Goal: Task Accomplishment & Management: Use online tool/utility

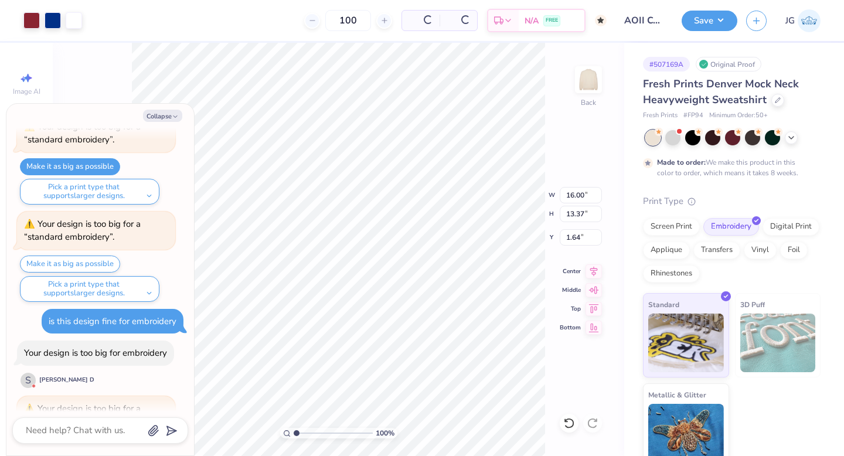
scroll to position [444, 0]
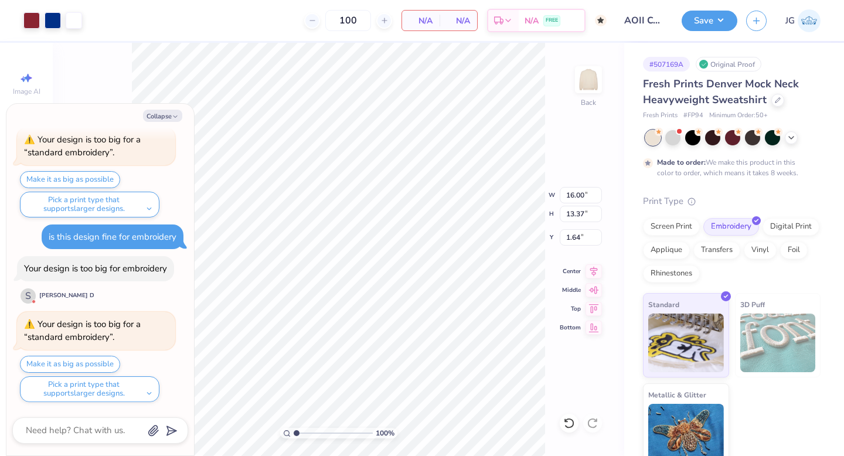
type textarea "x"
type input "11.60"
type input "9.69"
type input "5.32"
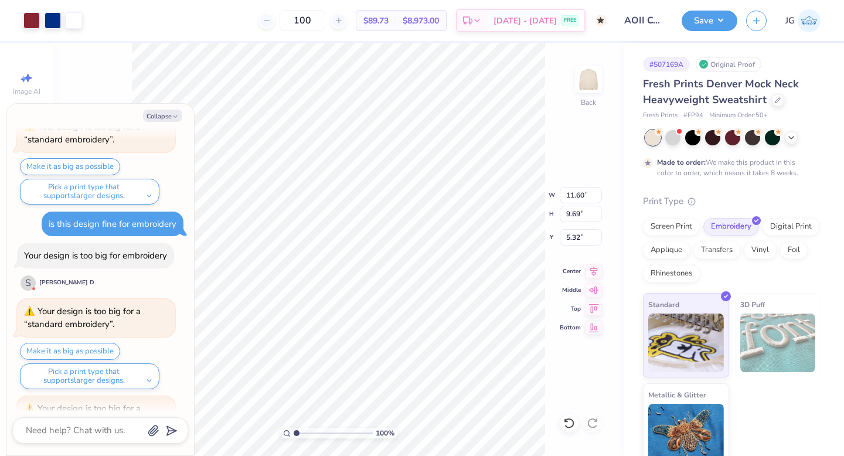
scroll to position [541, 0]
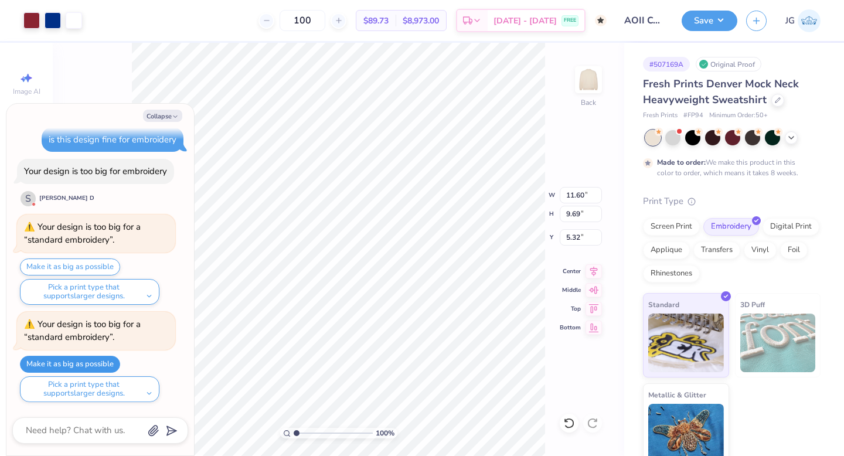
click at [81, 360] on button "Make it as big as possible" at bounding box center [70, 364] width 100 height 17
type textarea "x"
type input "13.43"
type input "11.22"
type input "3.78"
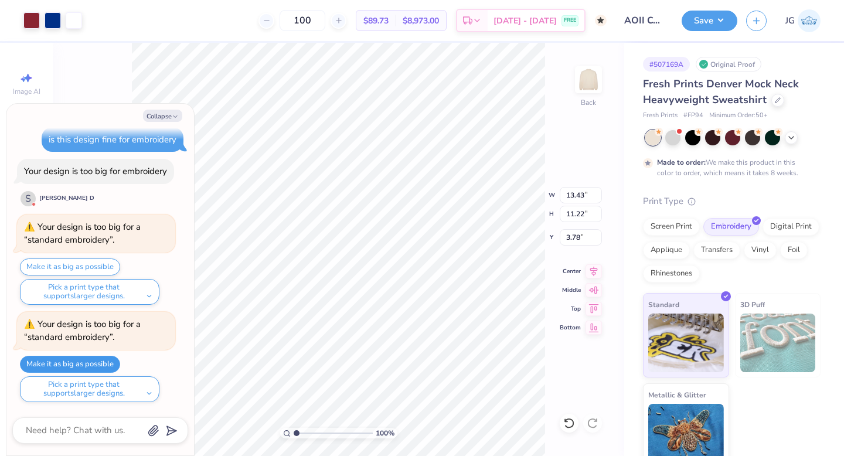
click at [83, 363] on button "Make it as big as possible" at bounding box center [70, 364] width 100 height 17
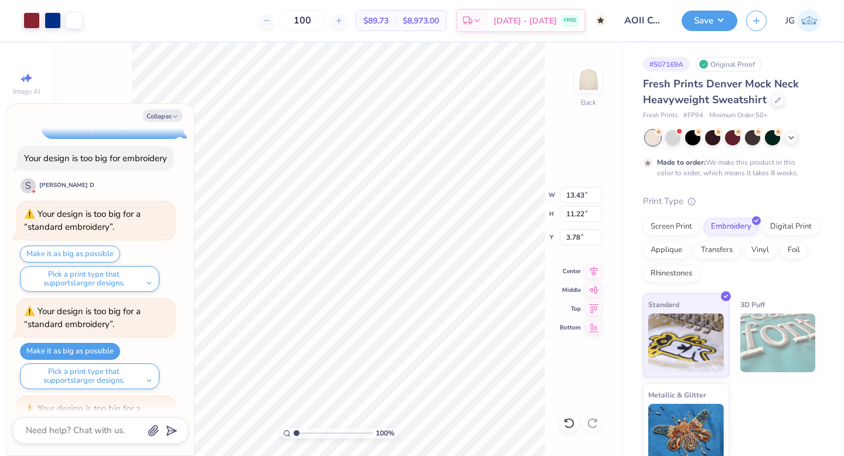
scroll to position [639, 0]
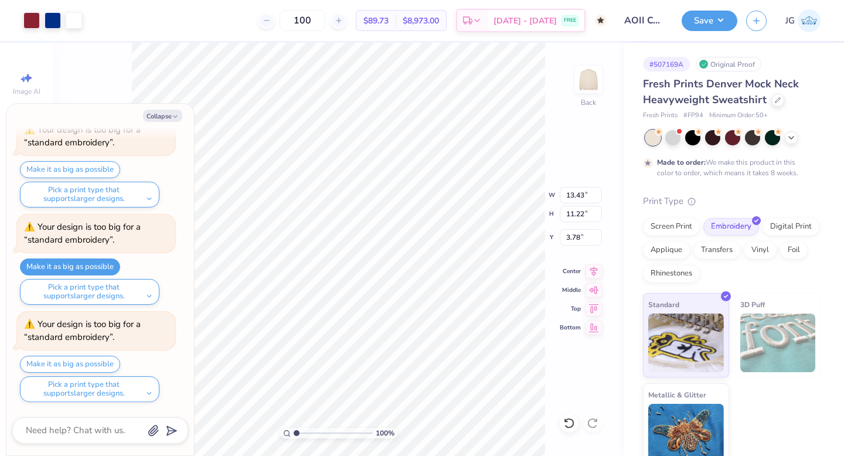
type textarea "x"
type input "0.50"
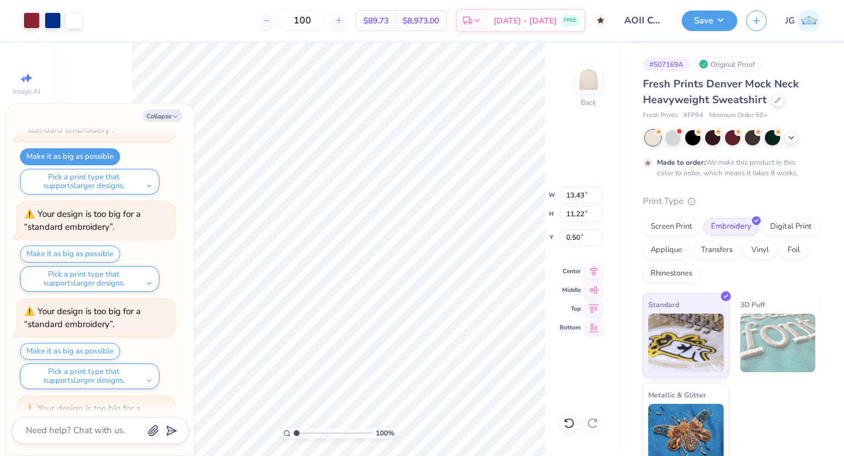
scroll to position [833, 0]
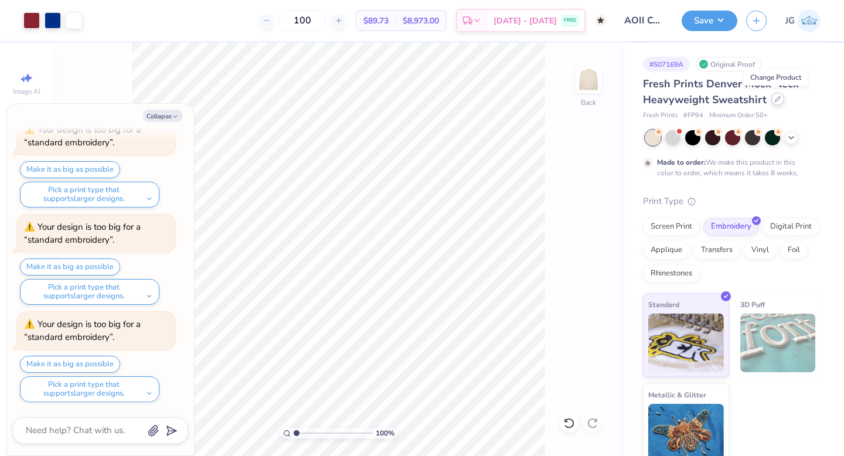
click at [775, 98] on icon at bounding box center [778, 99] width 6 height 6
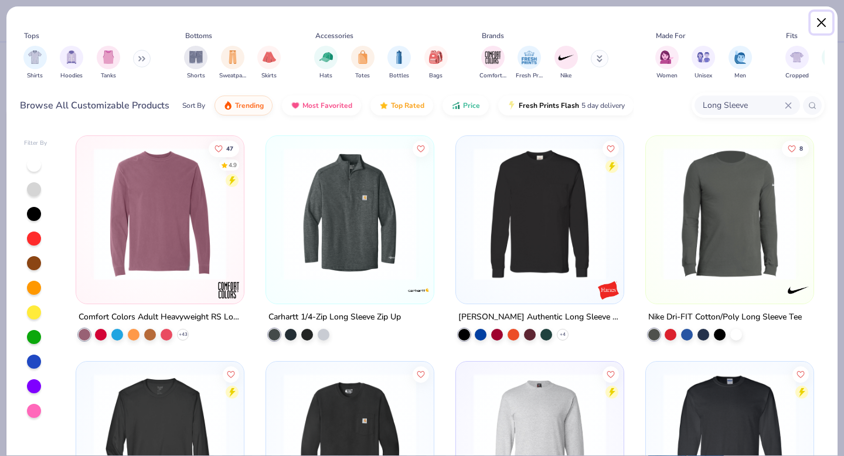
click at [823, 25] on button "Close" at bounding box center [821, 23] width 22 height 22
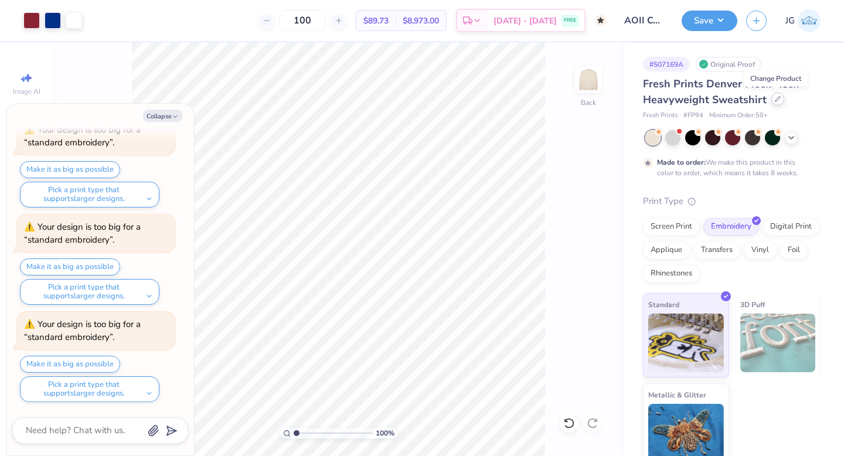
click at [776, 101] on icon at bounding box center [778, 99] width 6 height 6
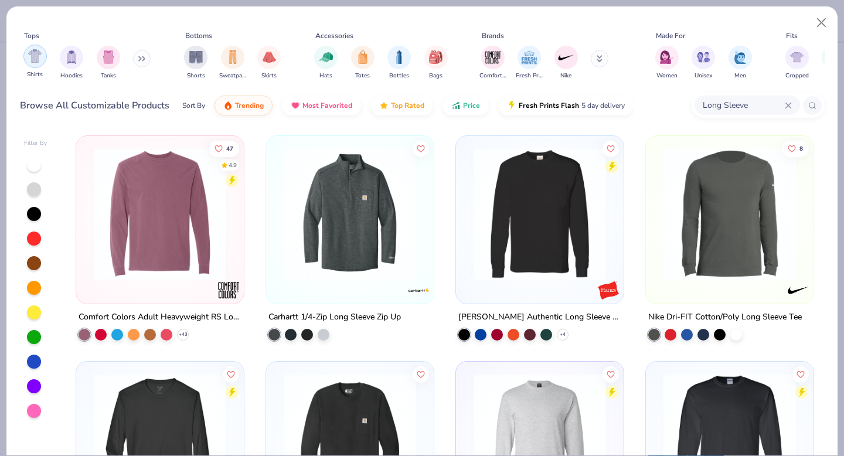
click at [78, 54] on div "filter for Hoodies" at bounding box center [71, 57] width 23 height 23
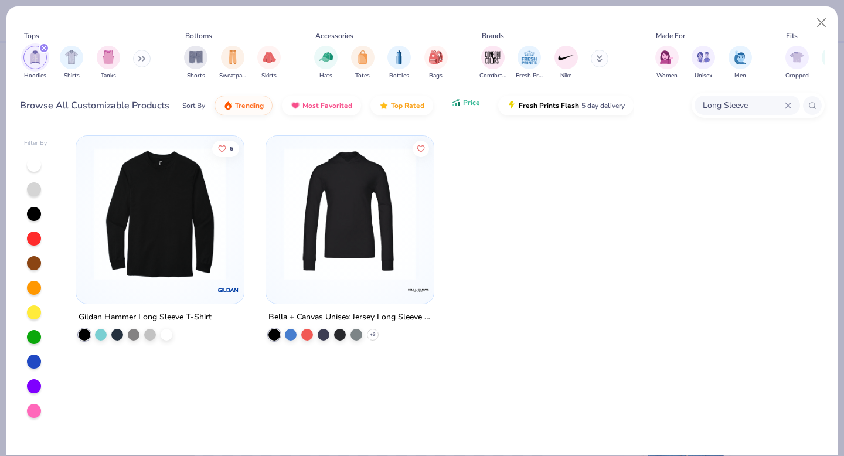
click at [448, 108] on button "Price" at bounding box center [465, 103] width 46 height 20
click at [821, 15] on button "Close" at bounding box center [821, 23] width 22 height 22
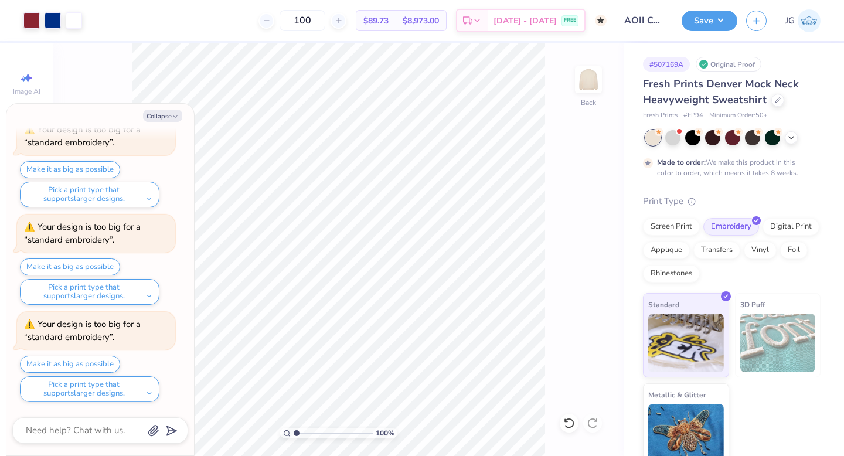
click at [151, 118] on button "Collapse" at bounding box center [162, 116] width 39 height 12
type textarea "x"
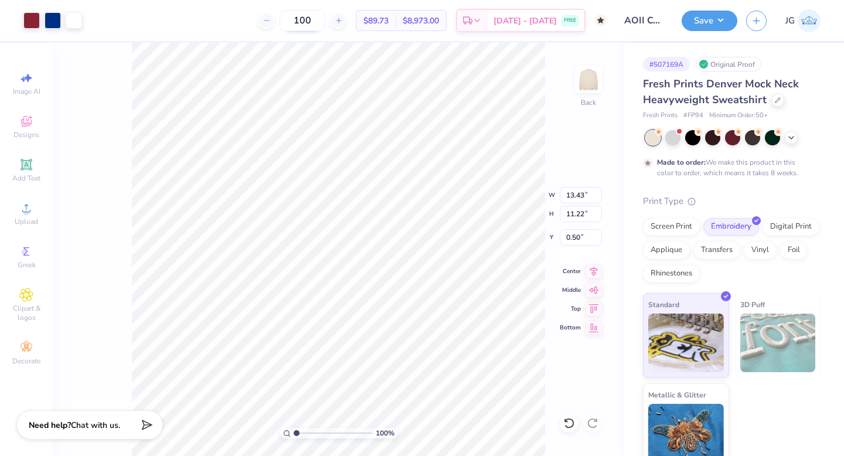
click at [325, 24] on input "100" at bounding box center [302, 20] width 46 height 21
click at [710, 138] on div at bounding box center [712, 136] width 15 height 15
click at [657, 135] on icon at bounding box center [658, 132] width 8 height 8
click at [653, 134] on div at bounding box center [652, 137] width 15 height 15
click at [716, 138] on div at bounding box center [712, 136] width 15 height 15
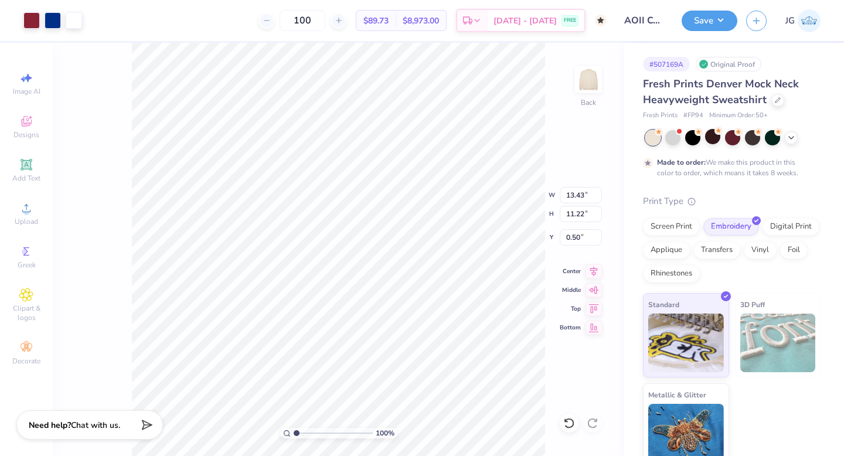
click at [781, 104] on div "Fresh Prints Denver Mock Neck Heavyweight Sweatshirt" at bounding box center [732, 92] width 178 height 32
click at [777, 105] on div at bounding box center [777, 100] width 13 height 13
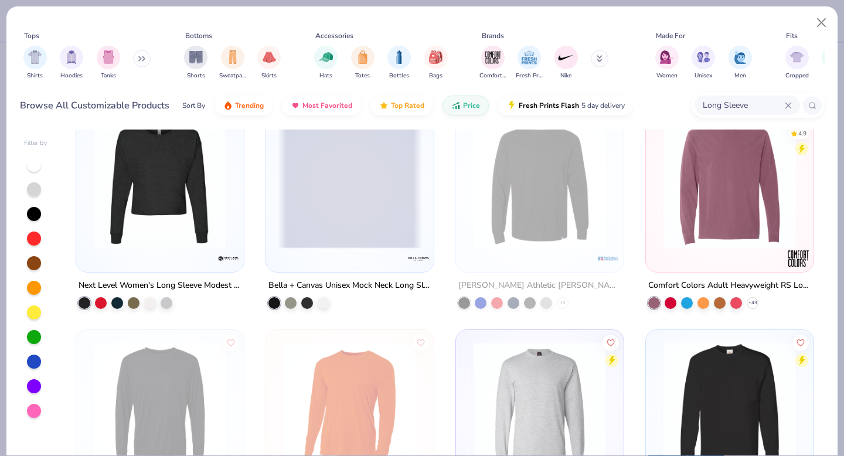
scroll to position [907, 0]
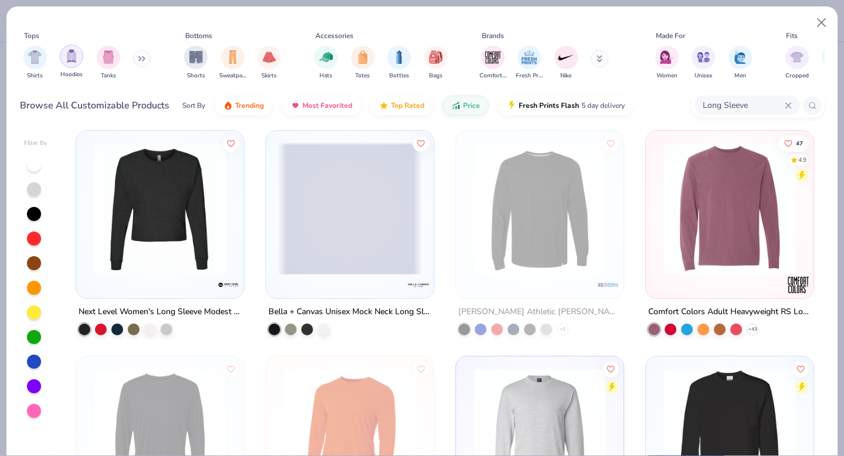
click at [74, 62] on img "filter for Hoodies" at bounding box center [71, 55] width 13 height 13
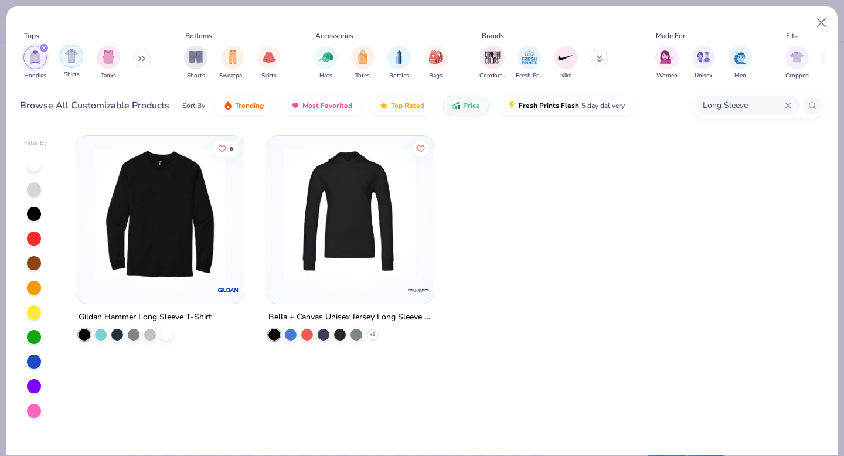
click at [74, 63] on div "filter for Shirts" at bounding box center [71, 56] width 23 height 23
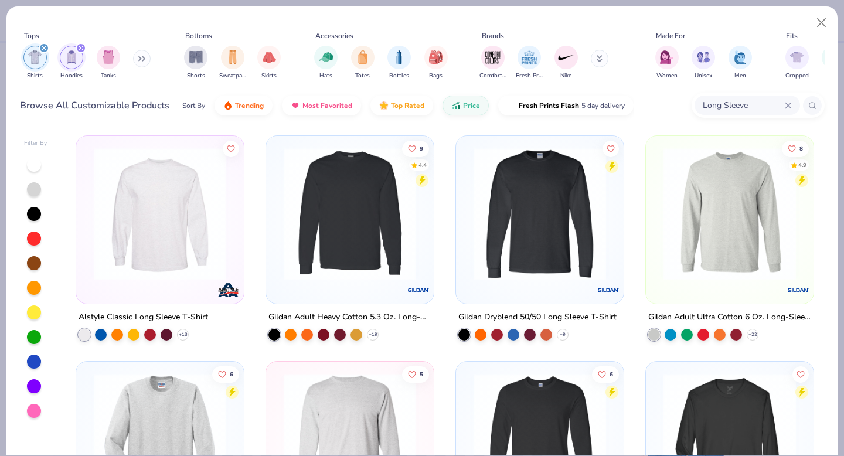
click at [79, 50] on icon "filter for Hoodies" at bounding box center [81, 48] width 5 height 5
click at [43, 48] on icon "filter for Shirts" at bounding box center [44, 48] width 4 height 4
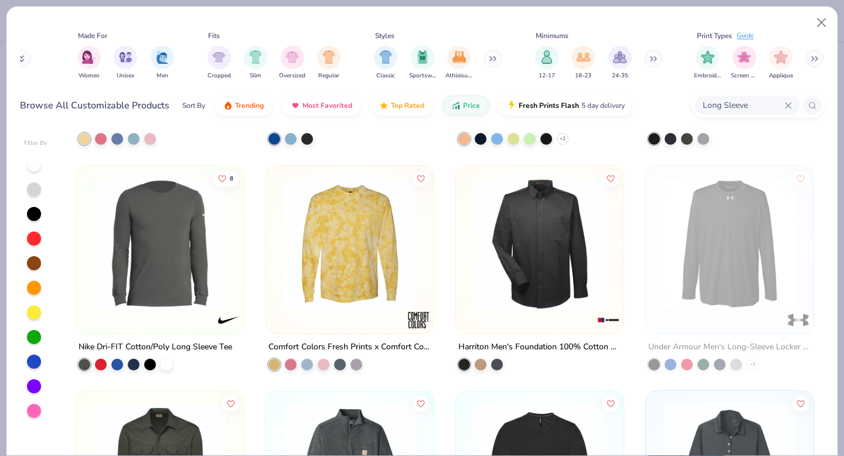
scroll to position [0, 580]
click at [460, 107] on button "Price" at bounding box center [465, 103] width 46 height 20
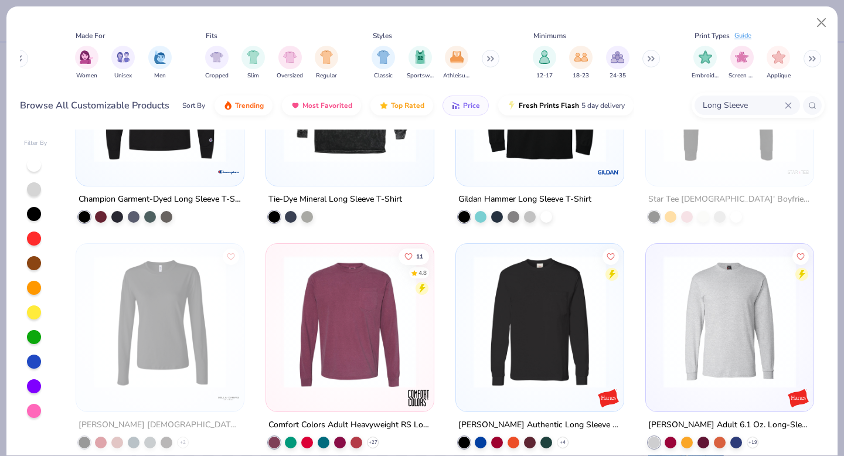
scroll to position [1101, 0]
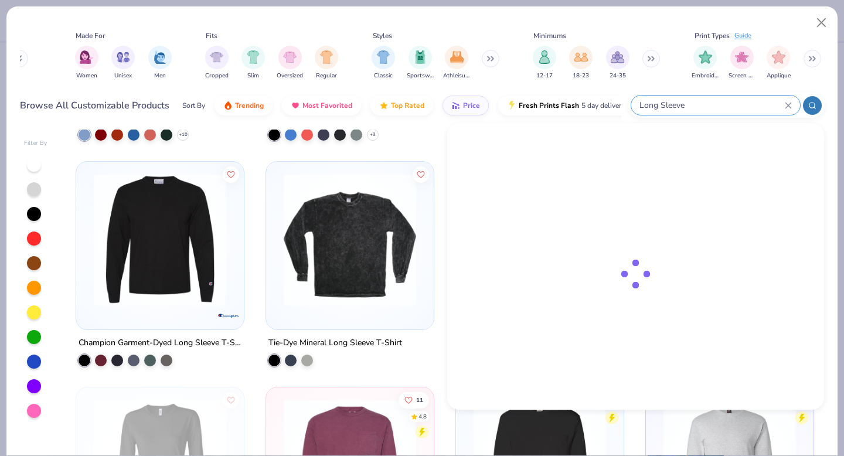
click at [734, 101] on input "Long Sleeve" at bounding box center [711, 104] width 146 height 13
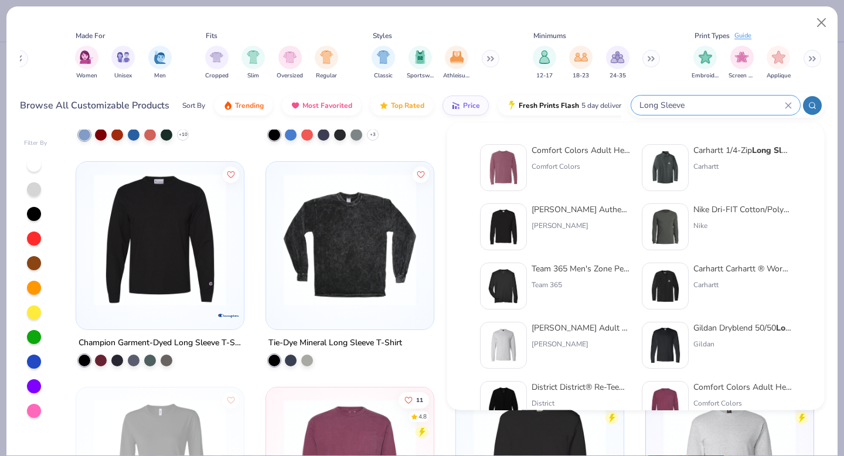
type input "Long Sleheve"
click at [787, 103] on icon at bounding box center [787, 105] width 7 height 7
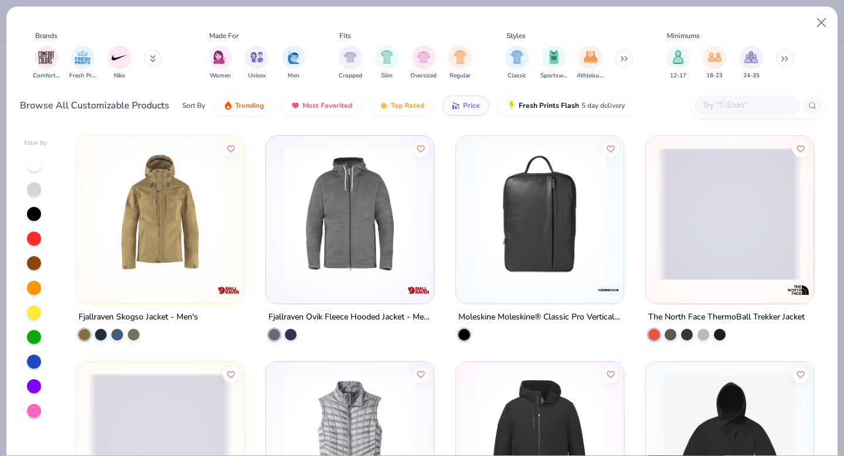
scroll to position [0, 0]
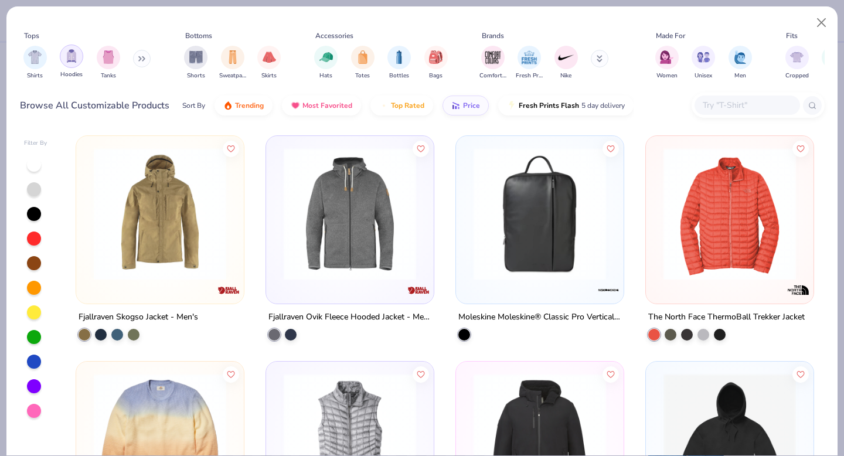
click at [66, 58] on img "filter for Hoodies" at bounding box center [71, 55] width 13 height 13
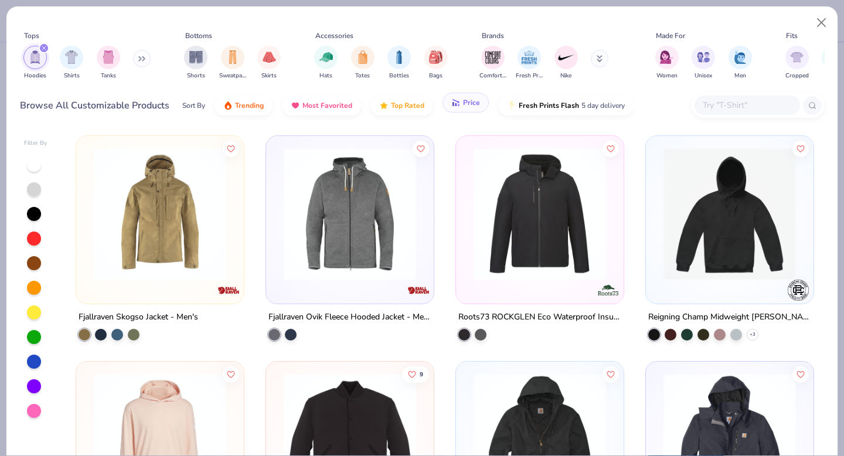
click at [470, 107] on span "Price" at bounding box center [471, 102] width 17 height 9
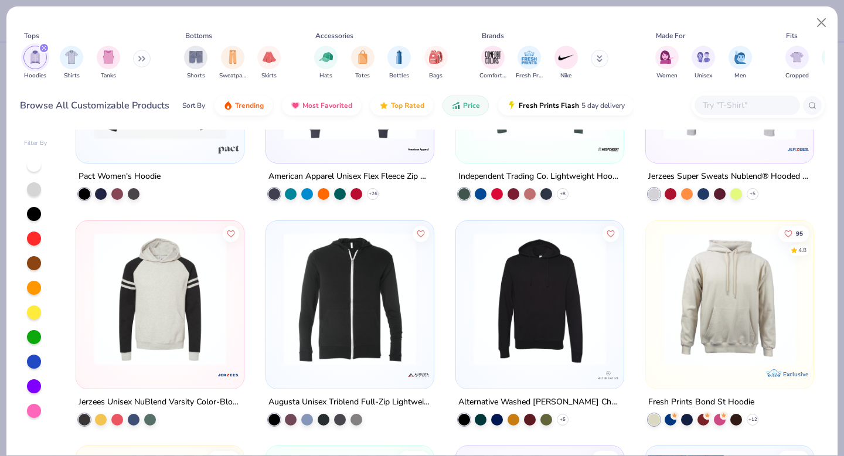
scroll to position [2175, 0]
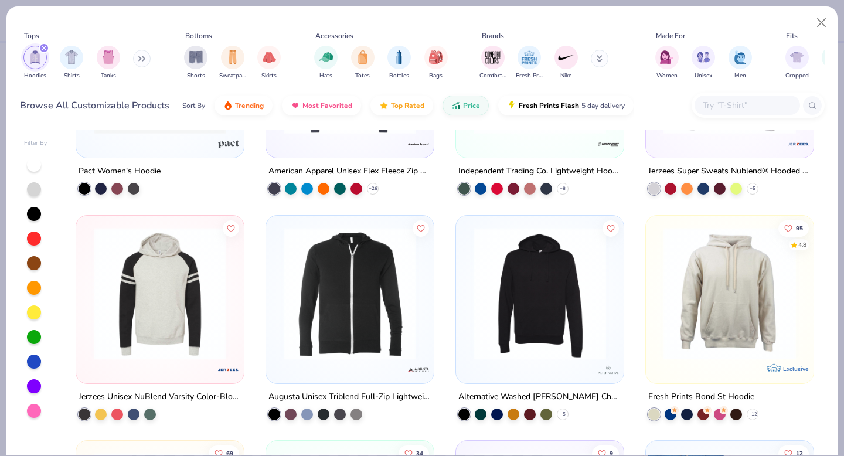
click at [682, 338] on img at bounding box center [729, 293] width 144 height 132
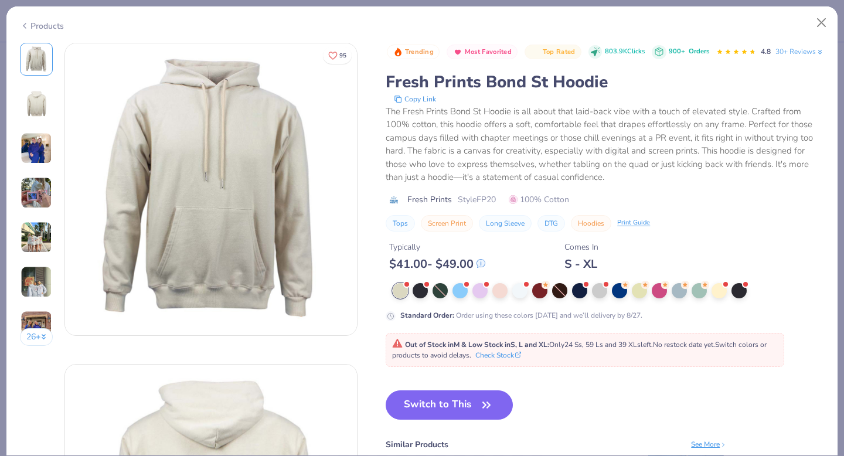
click at [37, 148] on img at bounding box center [37, 148] width 32 height 32
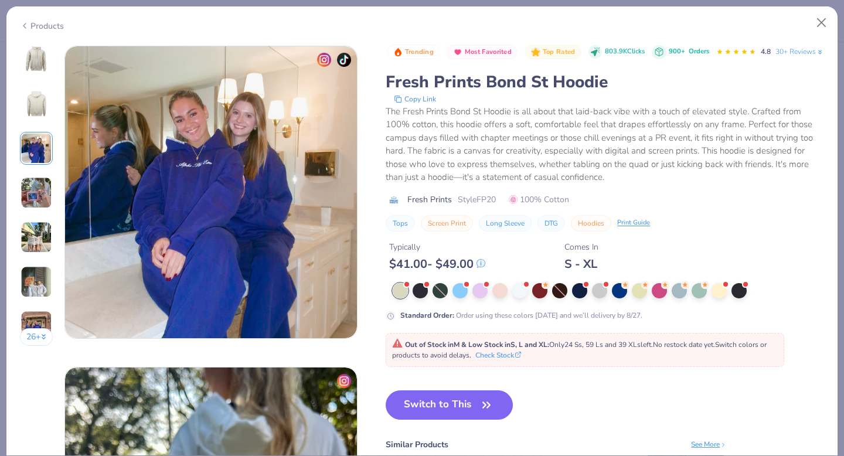
scroll to position [642, 0]
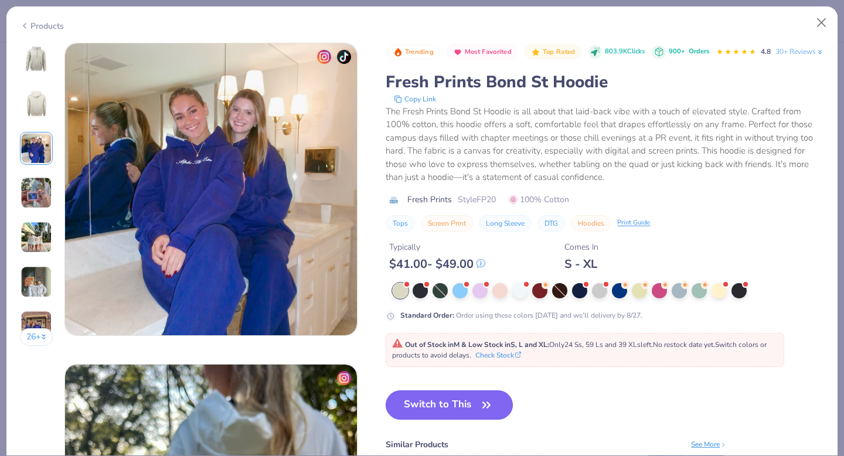
click at [419, 419] on button "Switch to This" at bounding box center [449, 404] width 127 height 29
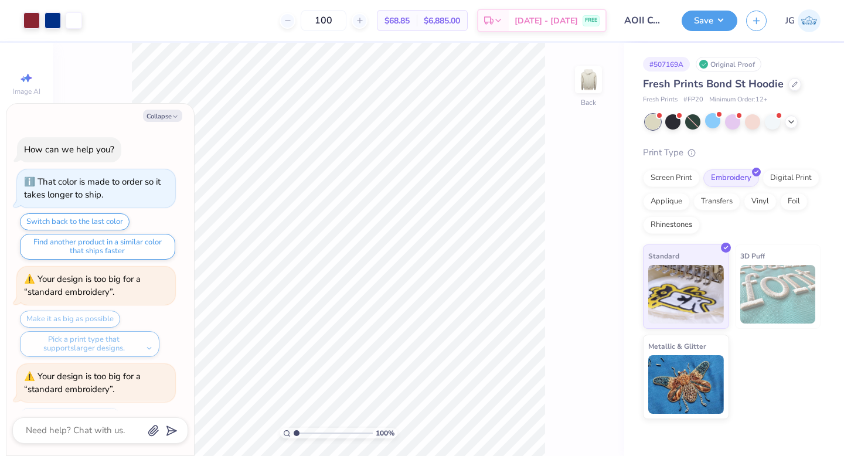
scroll to position [905, 0]
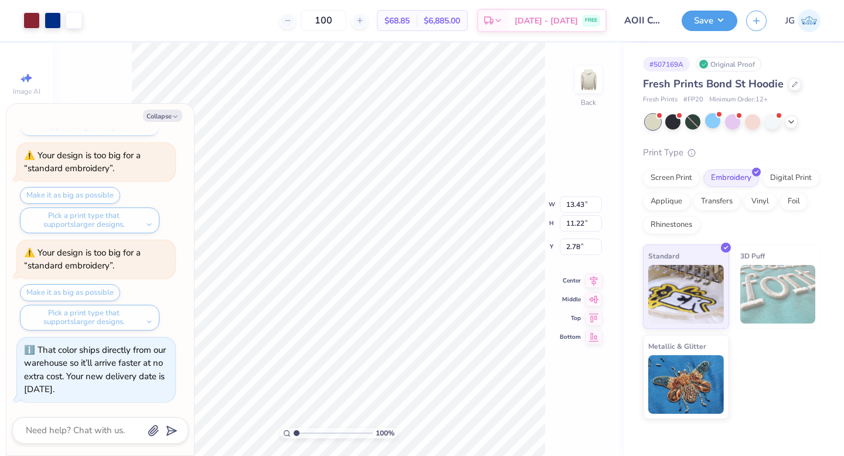
type textarea "x"
type input "12.00"
type input "10.02"
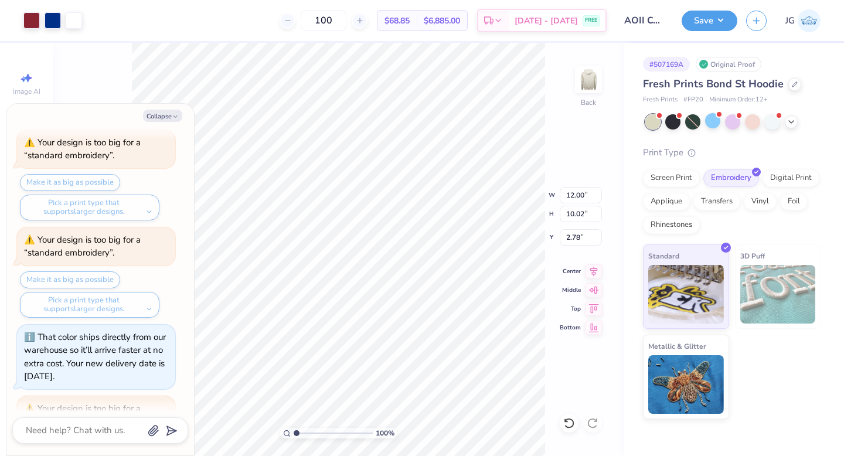
scroll to position [1002, 0]
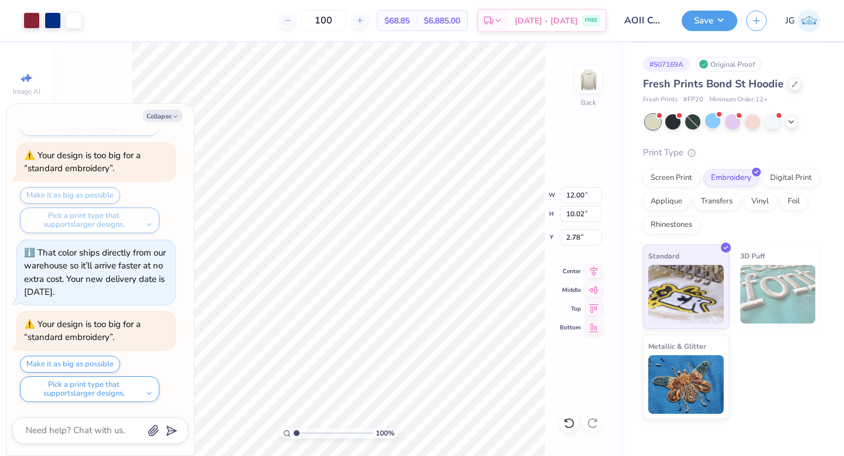
type textarea "x"
type input "3.00"
click at [82, 362] on button "Make it as big as possible" at bounding box center [70, 364] width 100 height 17
type textarea "x"
type input "13.10"
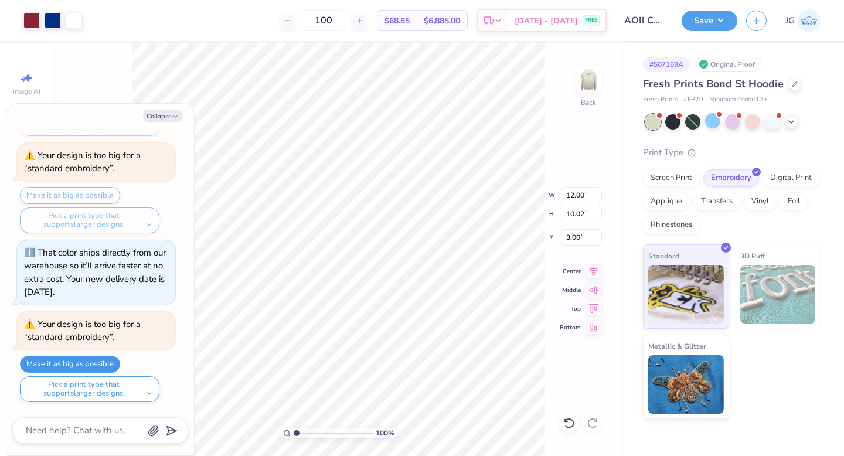
type input "10.95"
type input "2.78"
click at [710, 19] on button "Save" at bounding box center [709, 19] width 56 height 21
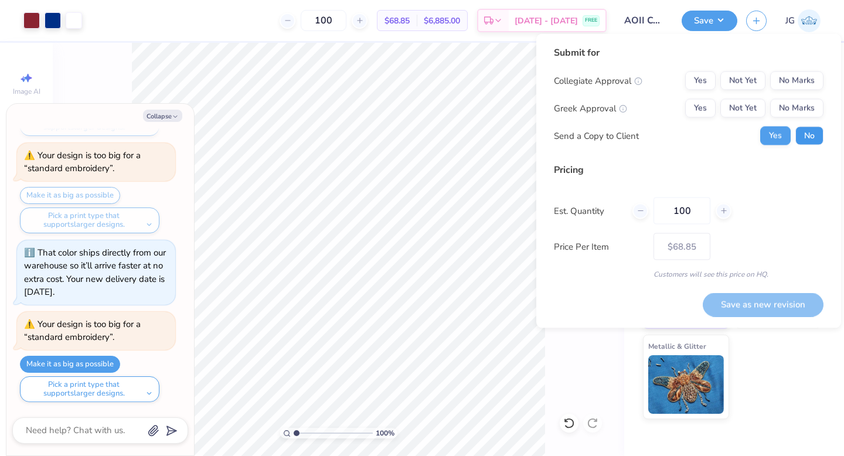
click at [812, 136] on button "No" at bounding box center [809, 136] width 28 height 19
type textarea "x"
click at [780, 79] on button "No Marks" at bounding box center [796, 80] width 53 height 19
click at [785, 104] on button "No Marks" at bounding box center [796, 108] width 53 height 19
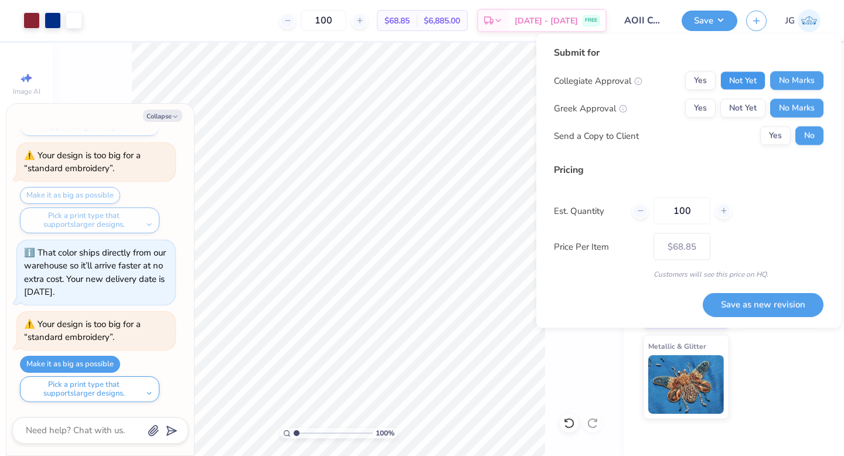
click at [732, 83] on button "Not Yet" at bounding box center [742, 80] width 45 height 19
click at [734, 110] on button "Not Yet" at bounding box center [742, 108] width 45 height 19
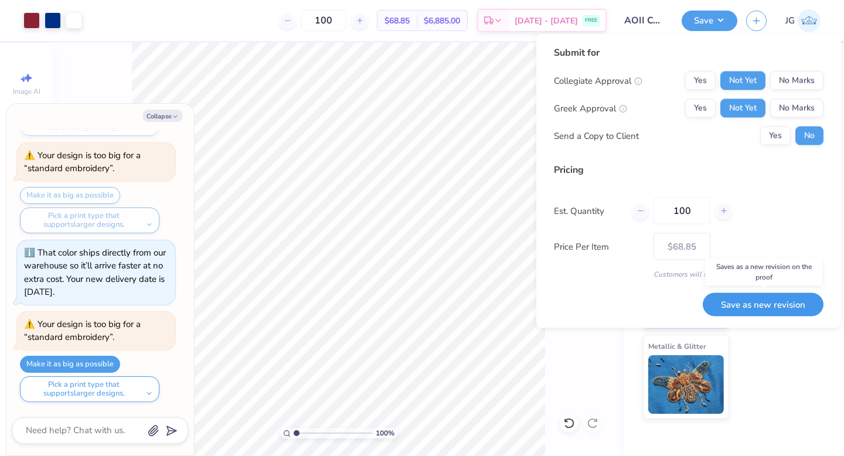
click at [739, 298] on button "Save as new revision" at bounding box center [762, 304] width 121 height 24
type input "$68.85"
type textarea "x"
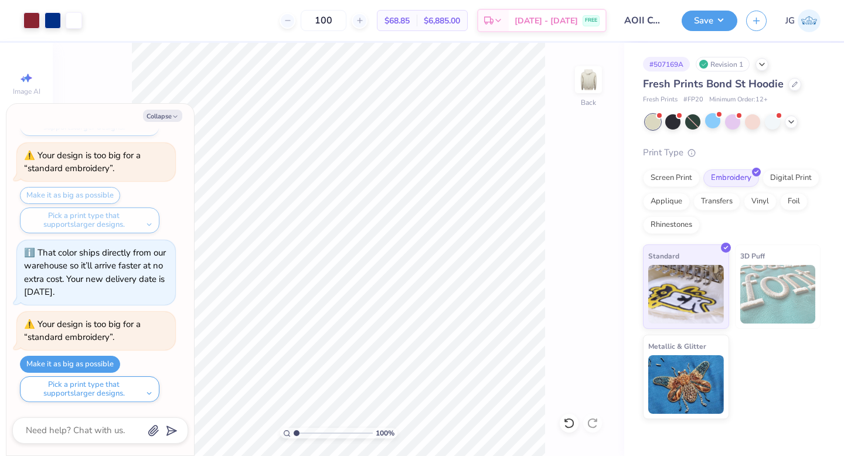
click at [812, 17] on img at bounding box center [808, 20] width 23 height 23
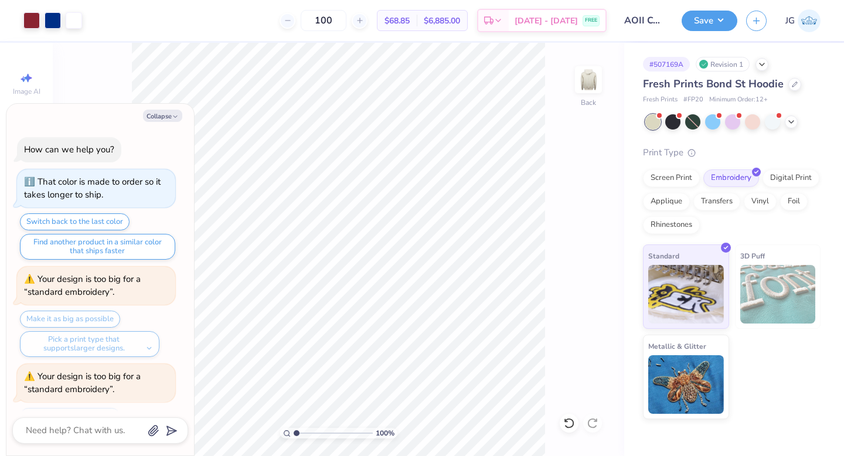
scroll to position [1002, 0]
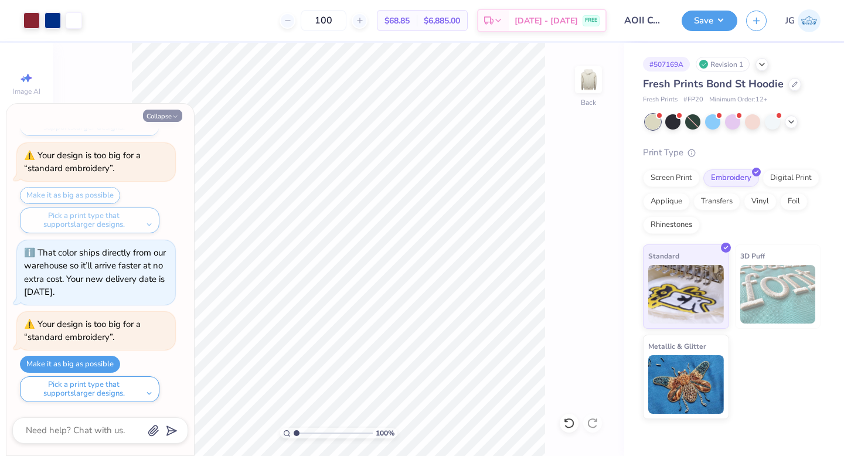
click at [172, 121] on button "Collapse" at bounding box center [162, 116] width 39 height 12
type textarea "x"
